Goal: Information Seeking & Learning: Learn about a topic

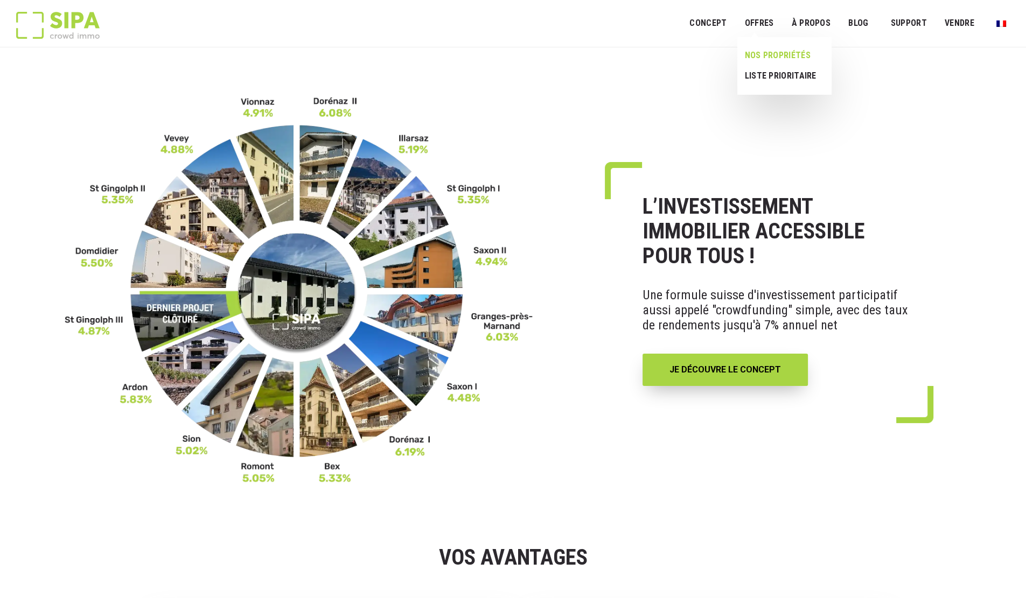
click at [772, 51] on link "NOS PROPRIÉTÉS" at bounding box center [780, 55] width 86 height 20
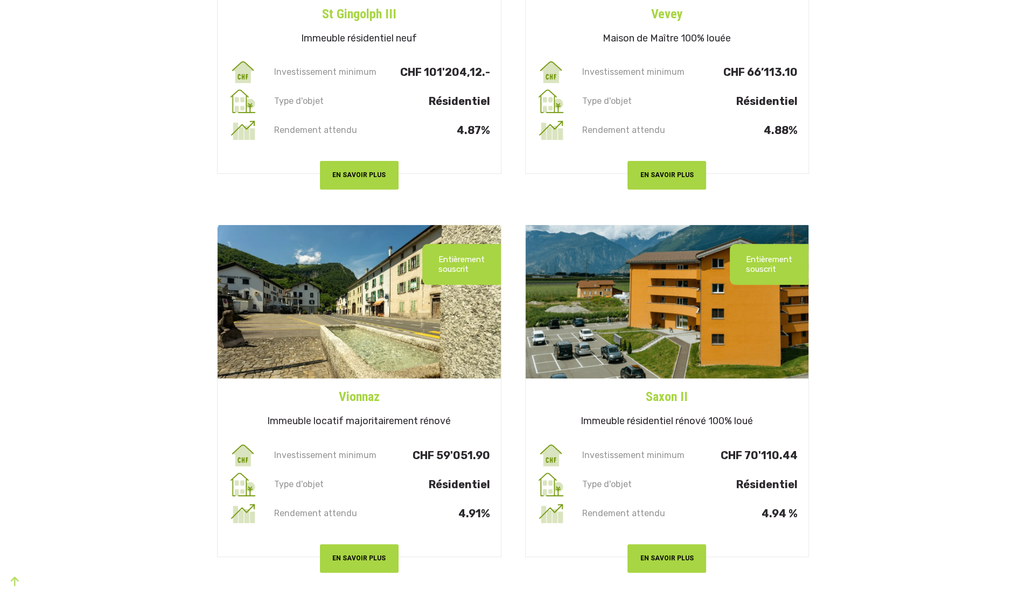
scroll to position [473, 0]
